Goal: Information Seeking & Learning: Check status

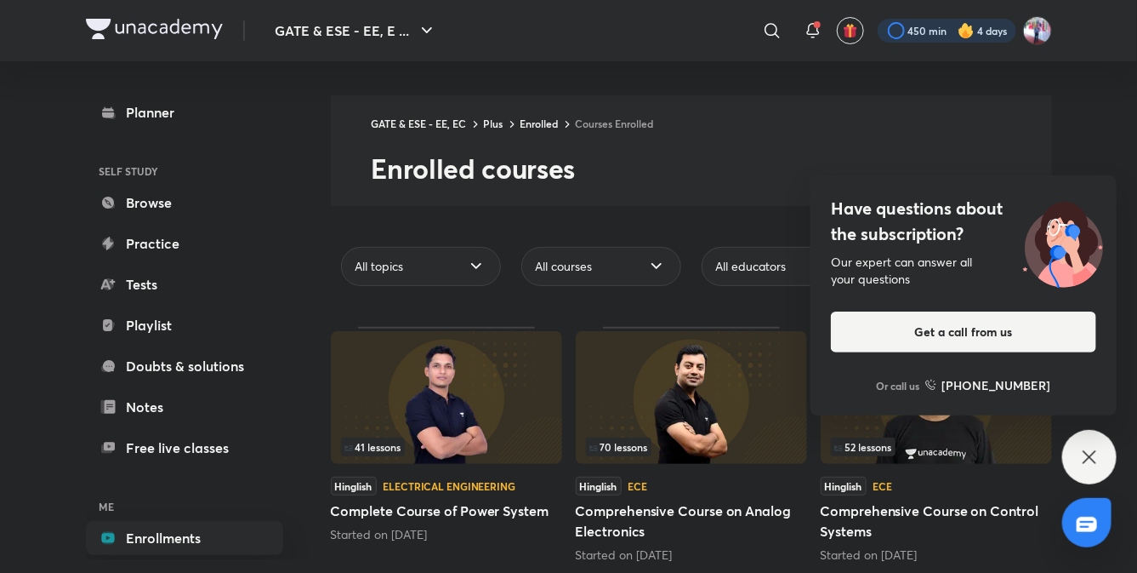
click at [912, 29] on div at bounding box center [947, 31] width 139 height 24
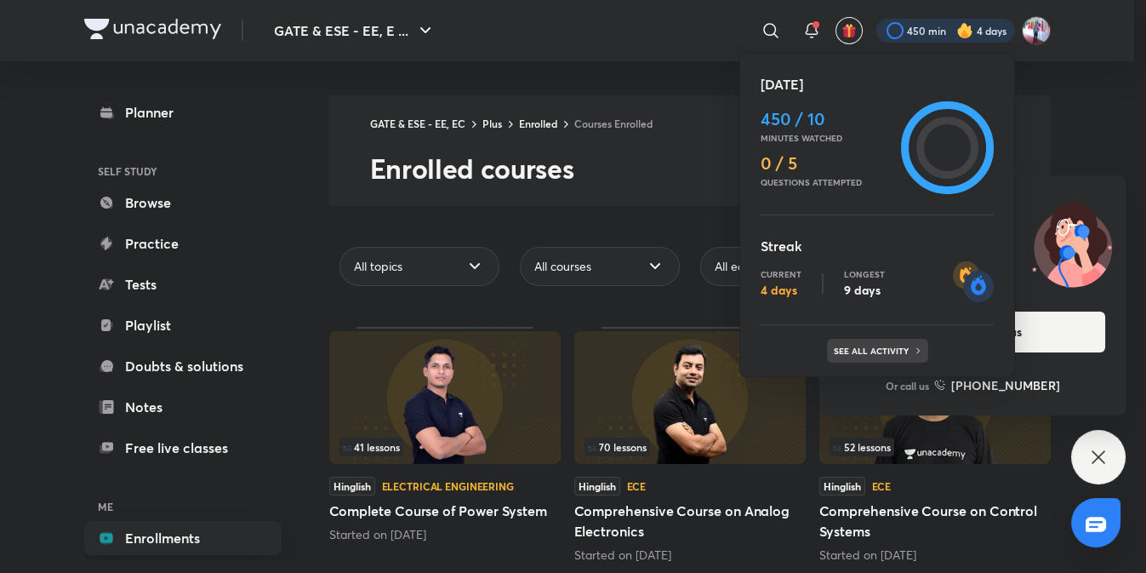
click at [875, 351] on p "See all activity" at bounding box center [873, 350] width 79 height 10
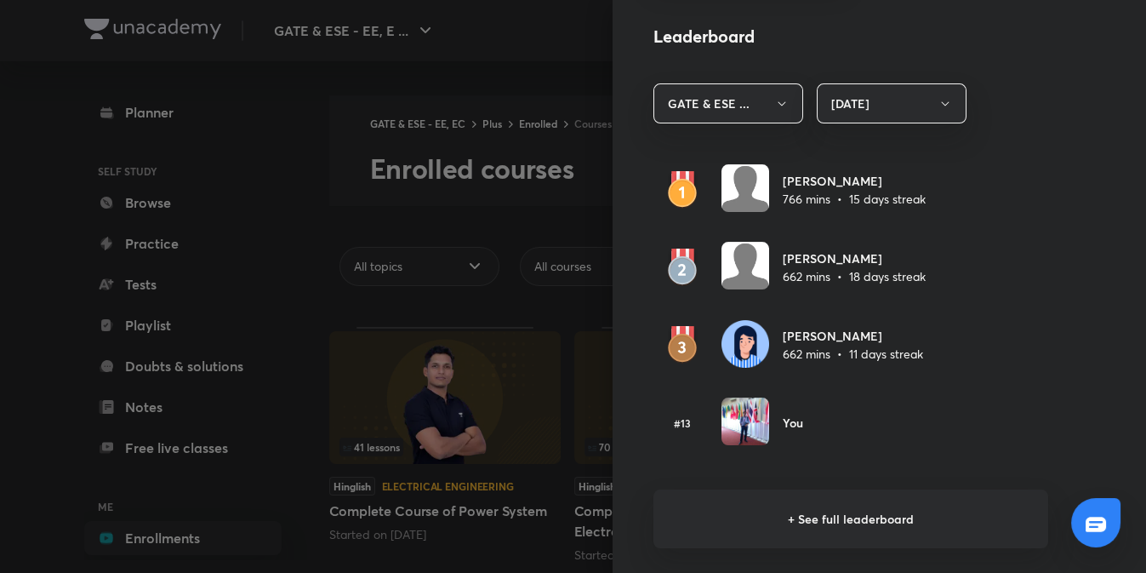
scroll to position [954, 0]
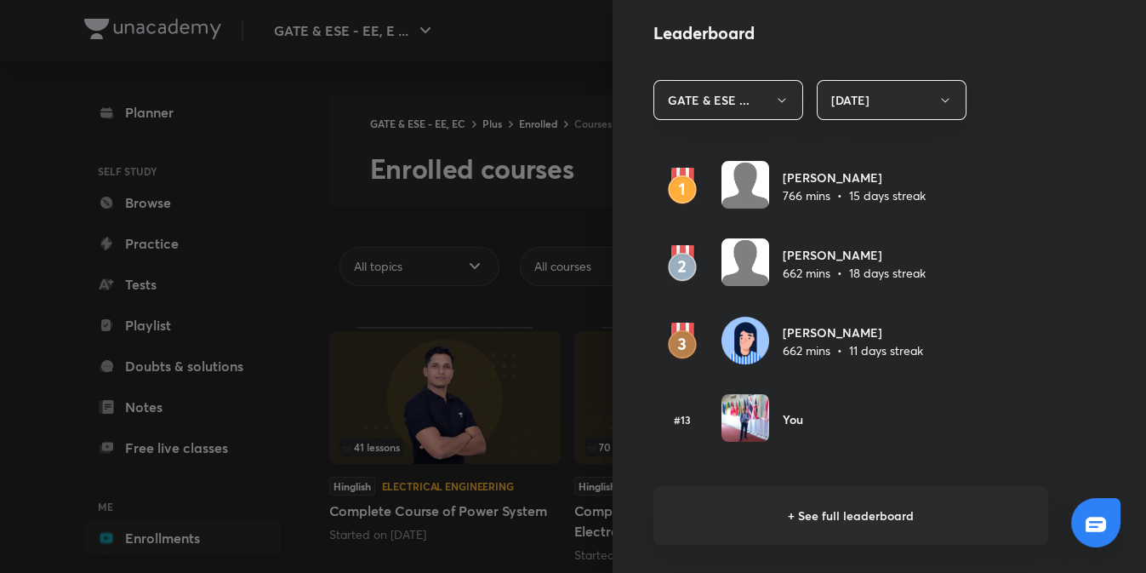
click at [837, 518] on h6 "+ See full leaderboard" at bounding box center [850, 515] width 395 height 59
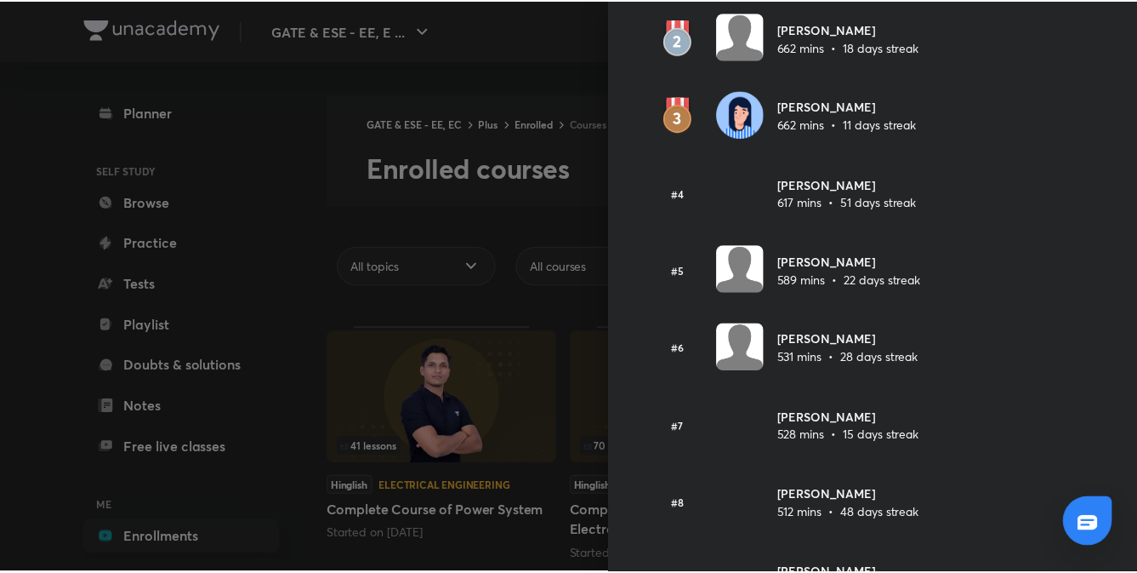
scroll to position [0, 0]
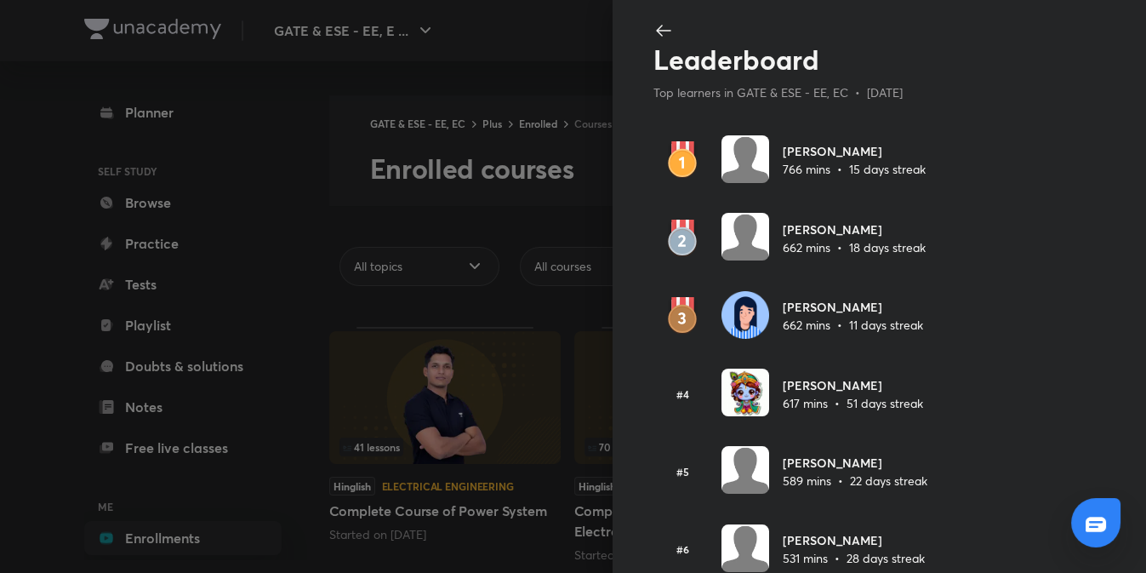
click at [406, 82] on div at bounding box center [573, 286] width 1146 height 573
